Goal: Task Accomplishment & Management: Complete application form

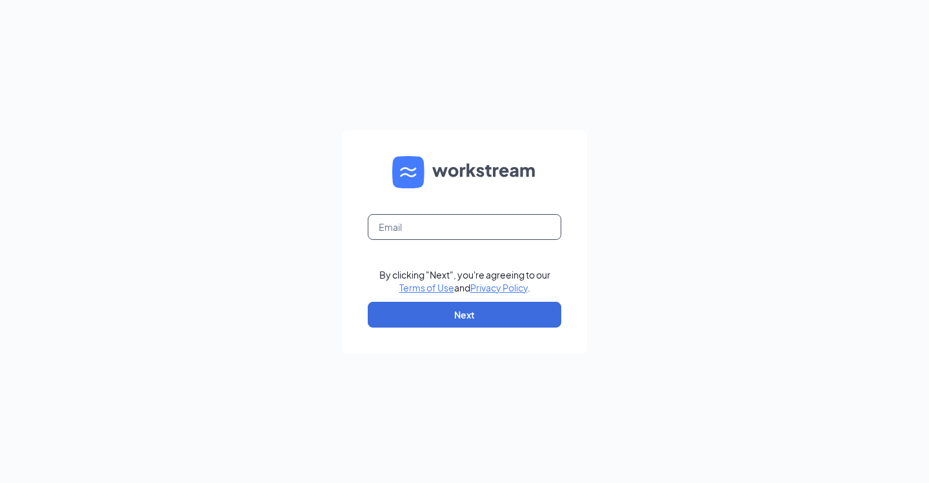
click at [395, 232] on input "text" at bounding box center [465, 227] width 194 height 26
type input "[EMAIL_ADDRESS][DOMAIN_NAME]"
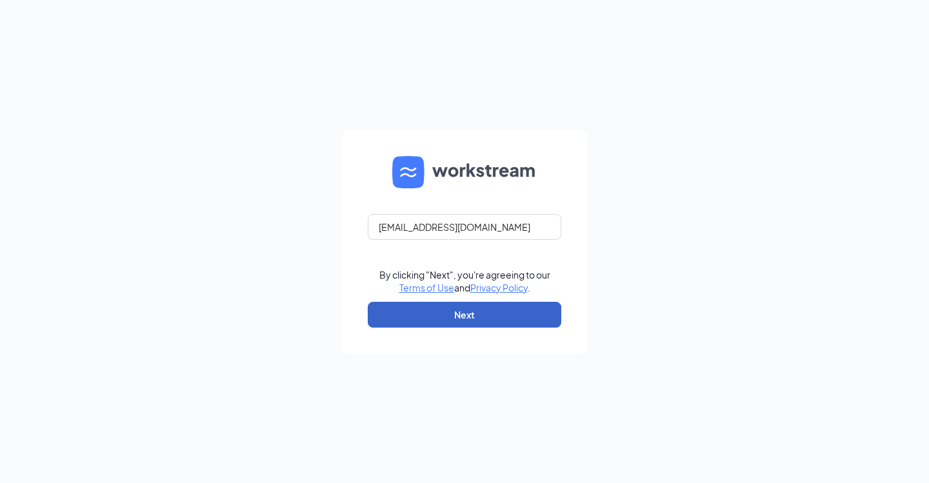
click at [484, 319] on button "Next" at bounding box center [465, 315] width 194 height 26
